Goal: Task Accomplishment & Management: Complete application form

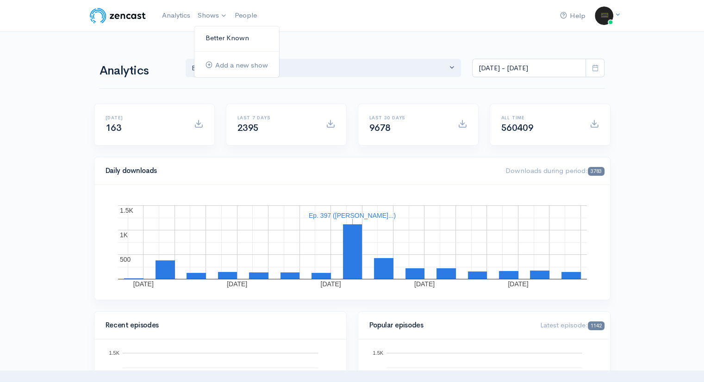
click at [215, 38] on link "Better Known" at bounding box center [236, 38] width 85 height 16
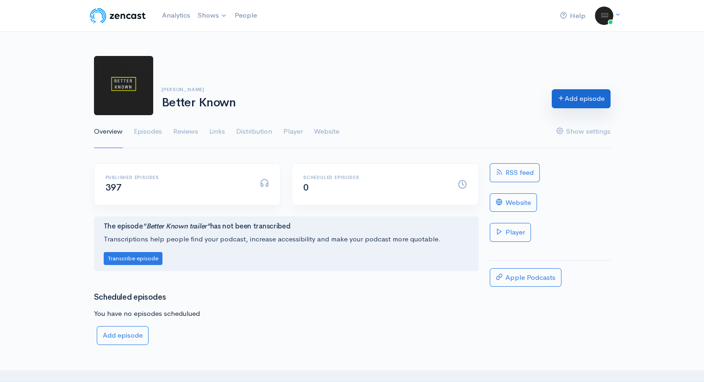
click at [597, 104] on link "Add episode" at bounding box center [581, 98] width 59 height 19
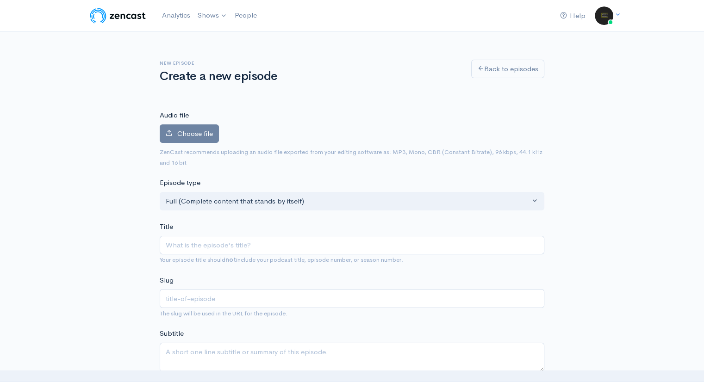
type input "A"
type input "a"
type input "Ad"
type input "ad"
type input "Ada"
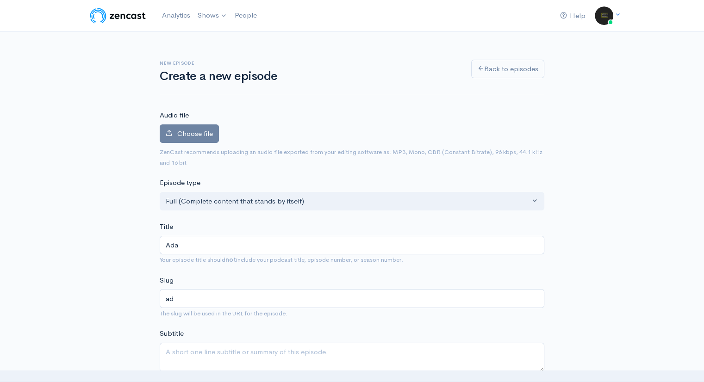
type input "ada"
type input "[PERSON_NAME]"
type input "[PERSON_NAME]-l"
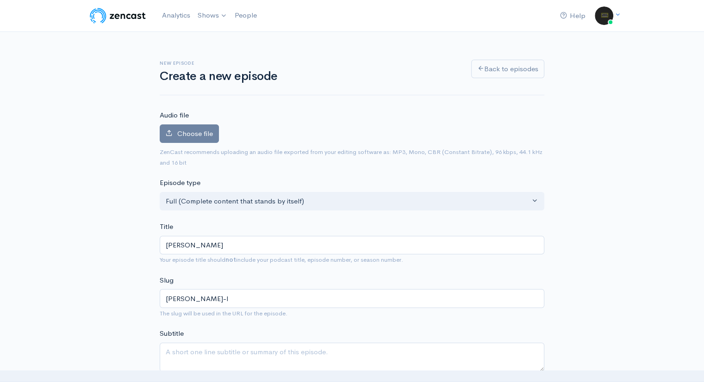
type input "[PERSON_NAME]"
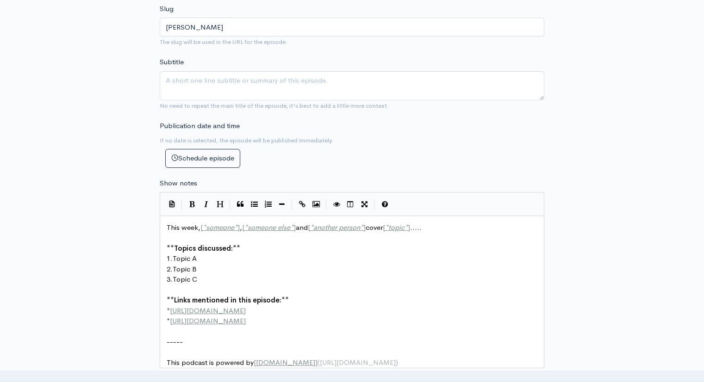
scroll to position [272, 0]
type input "[PERSON_NAME]"
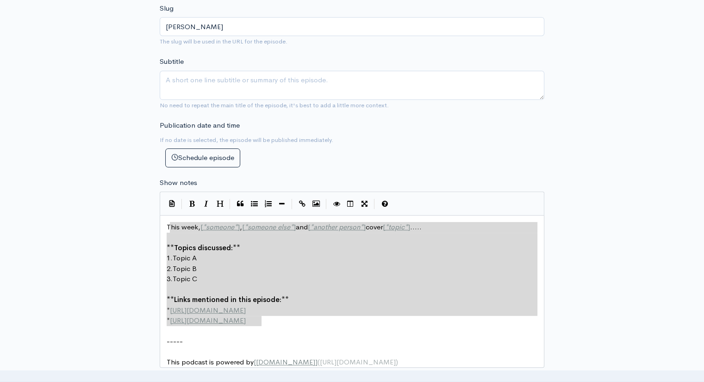
type textarea "This week, [*someone*], [*someone else*] and [*another person*] cover [*topic*]…"
drag, startPoint x: 273, startPoint y: 322, endPoint x: 156, endPoint y: 217, distance: 157.6
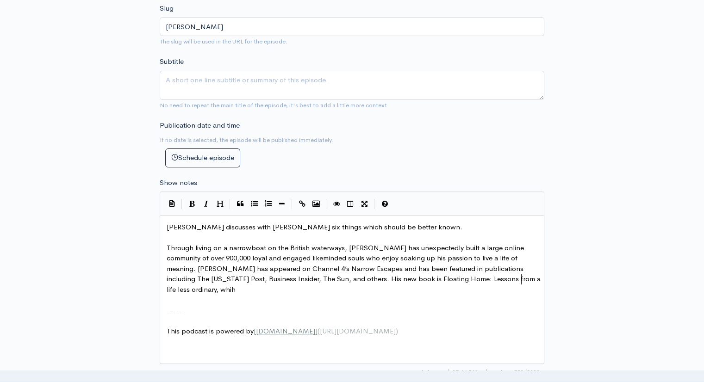
scroll to position [3, 24]
type textarea ", whihc"
paste textarea "."
type textarea "ch is available at ."
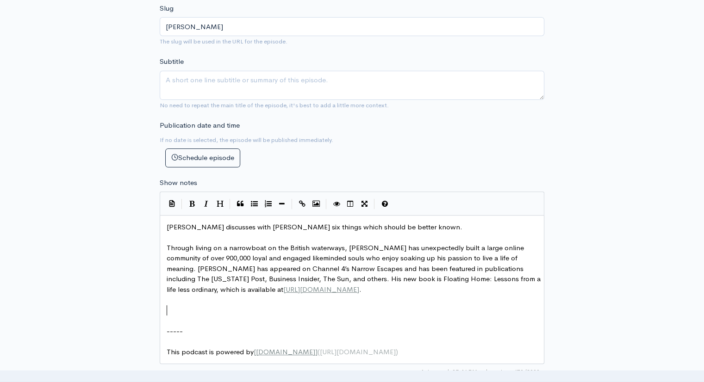
paste textarea "1"
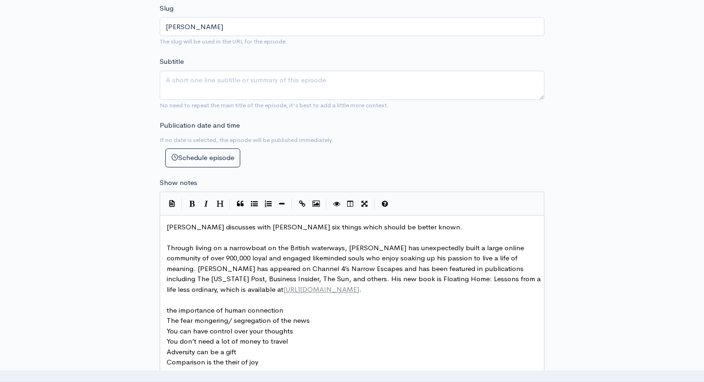
click at [167, 306] on span "the importance of human connection" at bounding box center [225, 310] width 117 height 9
type textarea "T"
type textarea "2."
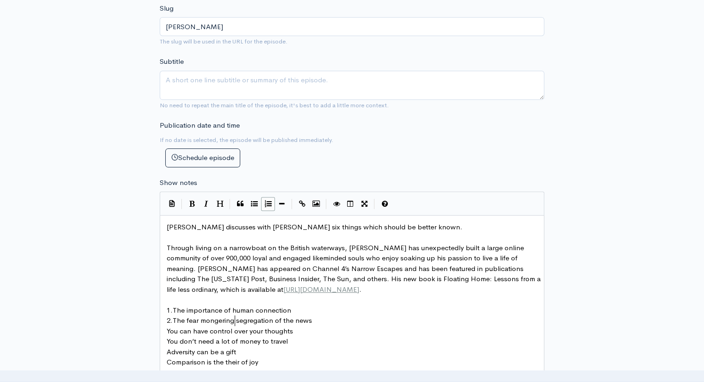
type textarea "a"
type textarea "and"
type textarea "4."
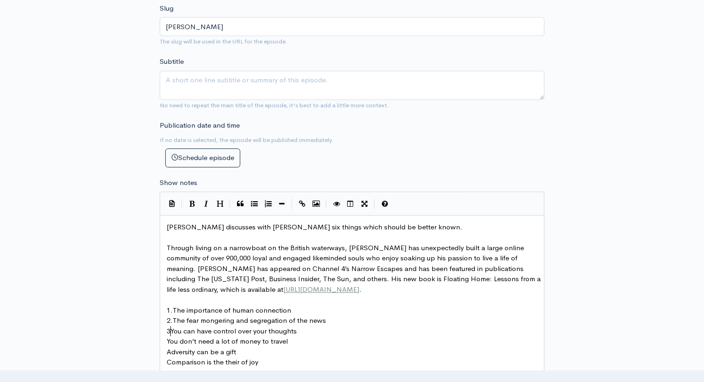
type textarea "3."
type textarea "4."
type textarea "5."
type textarea "6."
type textarea "ief"
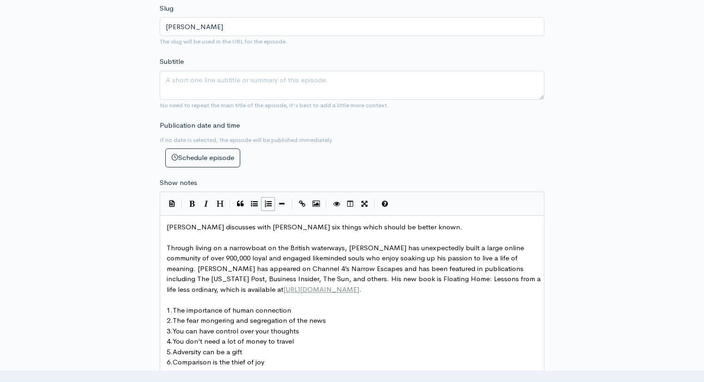
scroll to position [352, 0]
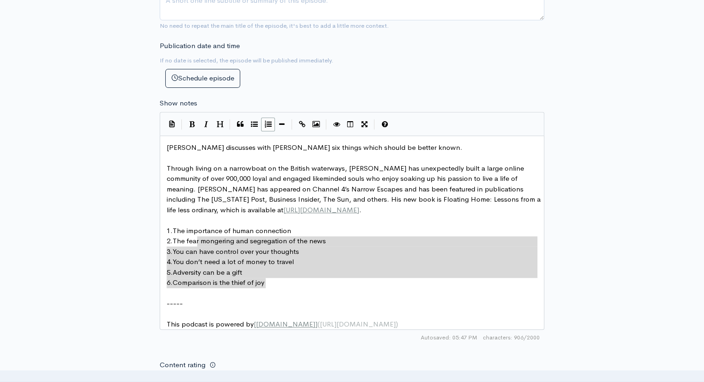
type textarea "1. The importance of human connection 2. The fear mongering and segregation of …"
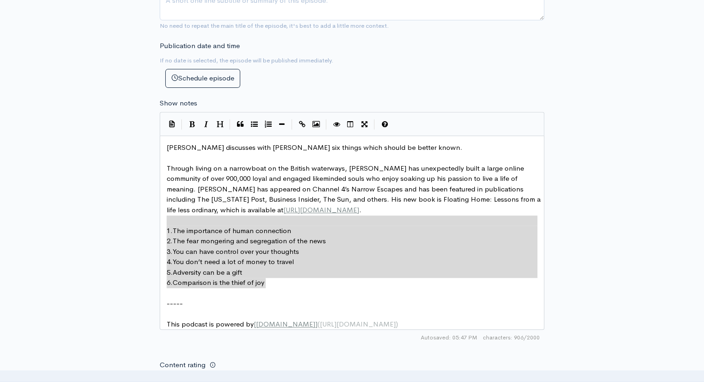
drag, startPoint x: 274, startPoint y: 278, endPoint x: 177, endPoint y: 221, distance: 112.1
click at [287, 176] on span "Through living on a narrowboat on the British waterways, [PERSON_NAME] has unex…" at bounding box center [355, 189] width 376 height 50
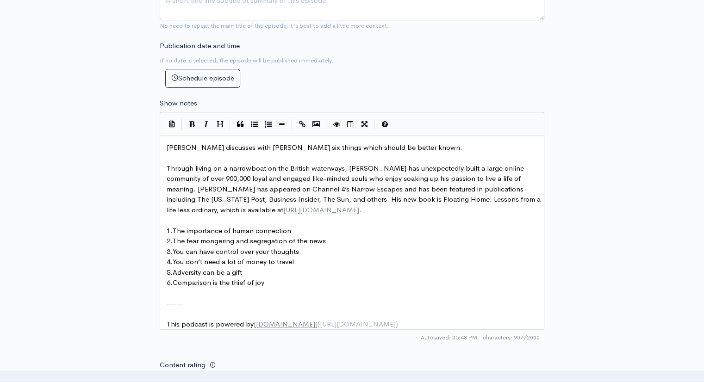
scroll to position [18, 0]
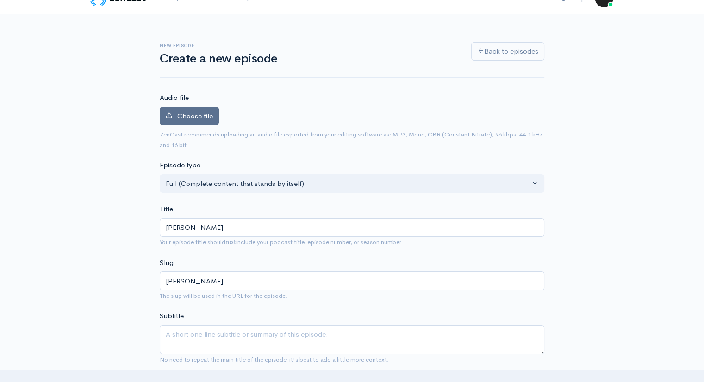
type textarea "-"
click at [180, 117] on span "Choose file" at bounding box center [195, 116] width 36 height 9
click at [0, 0] on input "Choose file" at bounding box center [0, 0] width 0 height 0
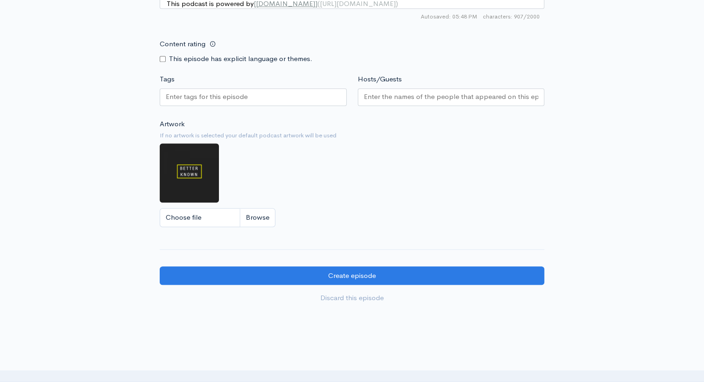
scroll to position [742, 0]
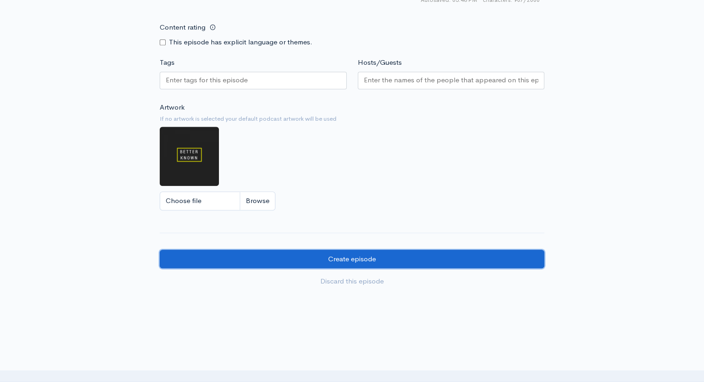
click at [394, 268] on input "Create episode" at bounding box center [352, 259] width 385 height 19
